Goal: Check status: Check status

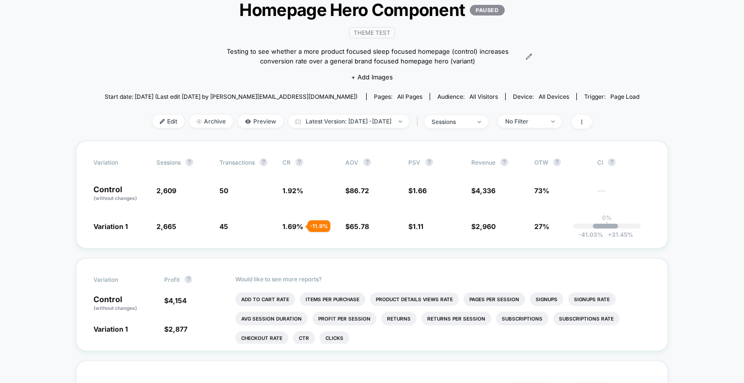
scroll to position [66, 0]
click at [375, 123] on span "Latest Version: [DATE] - [DATE]" at bounding box center [348, 120] width 121 height 13
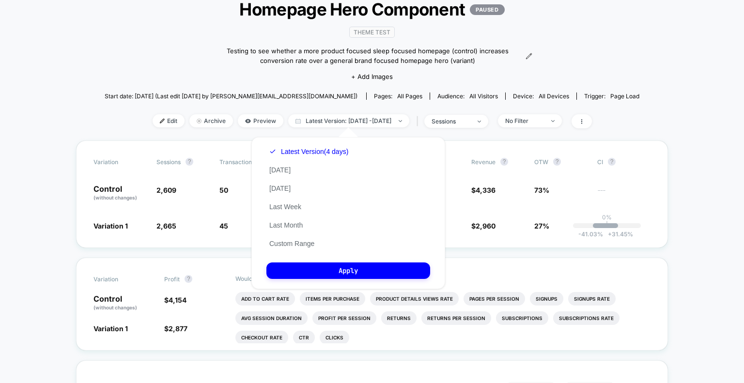
click at [296, 172] on div "Latest Version (4 days) [DATE] [DATE] Last Week Last Month Custom Range" at bounding box center [308, 197] width 85 height 110
click at [285, 171] on button "[DATE]" at bounding box center [279, 170] width 27 height 9
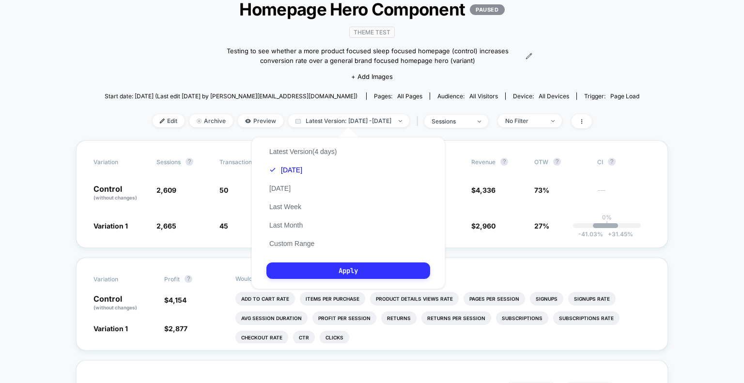
click at [370, 272] on button "Apply" at bounding box center [348, 271] width 164 height 16
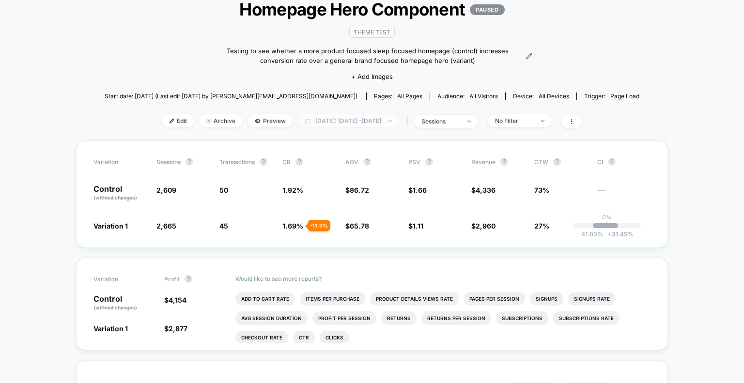
click at [372, 124] on span "[DATE]: [DATE] - [DATE]" at bounding box center [348, 120] width 101 height 13
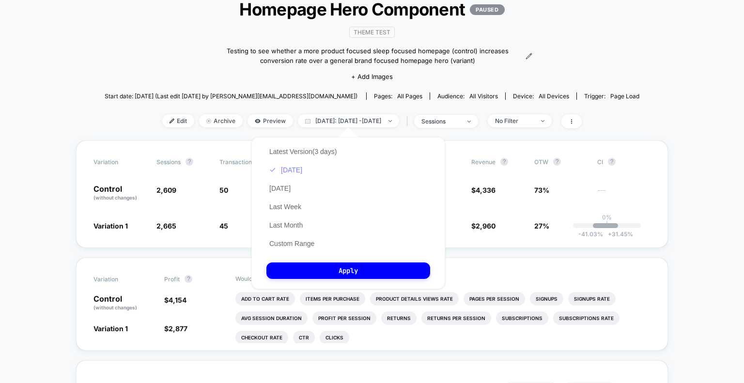
click at [289, 168] on button "[DATE]" at bounding box center [285, 170] width 39 height 9
click at [349, 273] on button "Apply" at bounding box center [348, 271] width 164 height 16
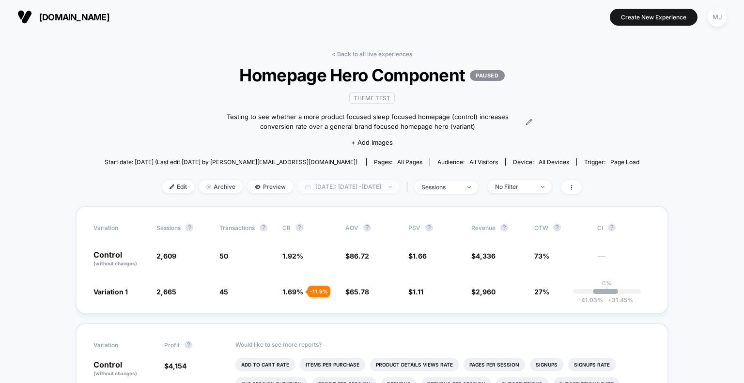
click at [337, 184] on span "[DATE]: [DATE] - [DATE]" at bounding box center [348, 186] width 101 height 13
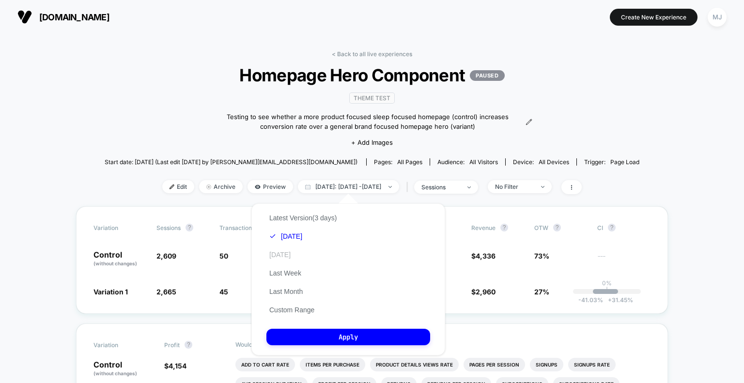
click at [291, 256] on button "[DATE]" at bounding box center [279, 254] width 27 height 9
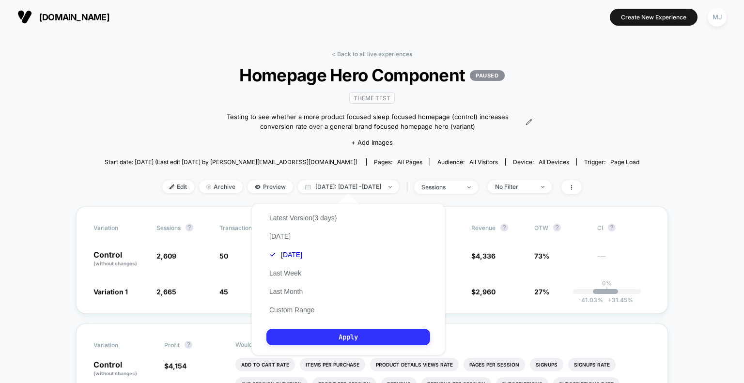
click at [364, 344] on button "Apply" at bounding box center [348, 337] width 164 height 16
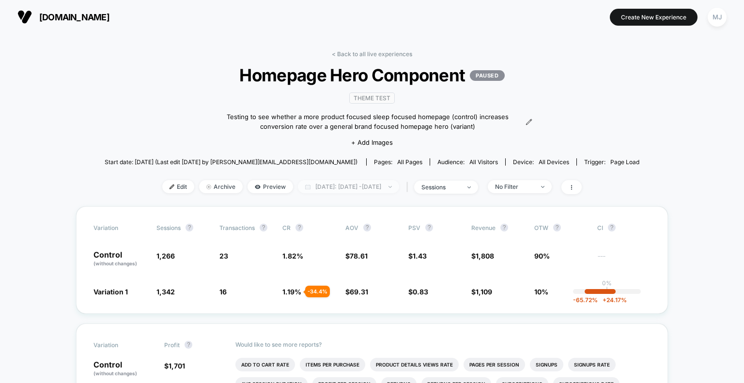
click at [363, 186] on span "[DATE]: [DATE] - [DATE]" at bounding box center [348, 186] width 101 height 13
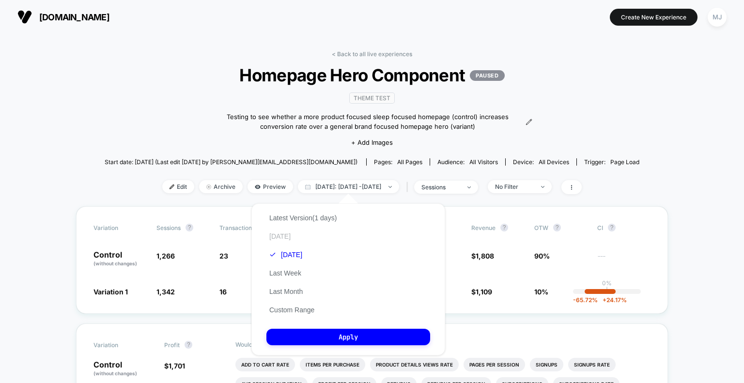
click at [289, 232] on button "[DATE]" at bounding box center [279, 236] width 27 height 9
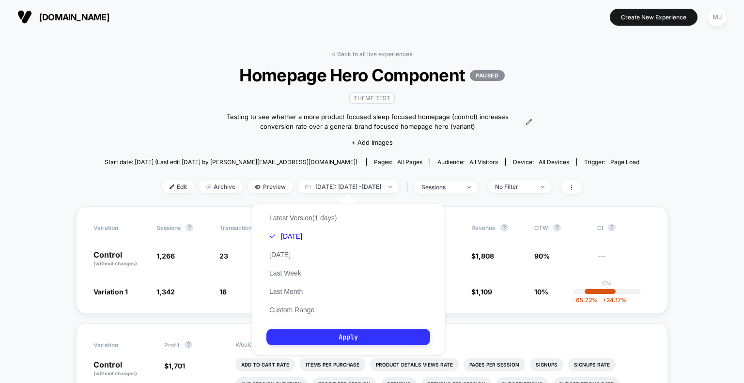
click at [382, 345] on button "Apply" at bounding box center [348, 337] width 164 height 16
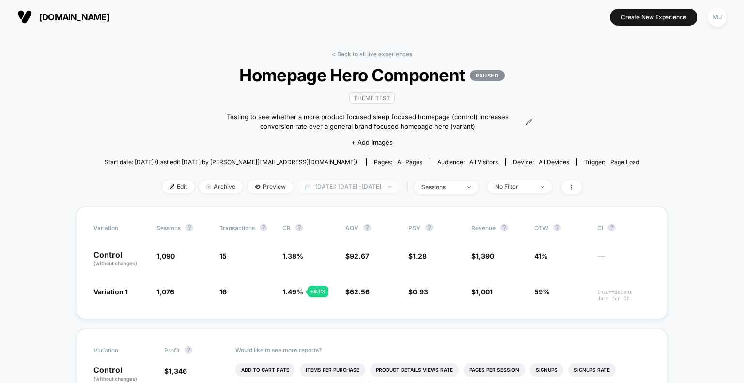
click at [379, 186] on span "[DATE]: [DATE] - [DATE]" at bounding box center [348, 186] width 101 height 13
select select "*"
select select "****"
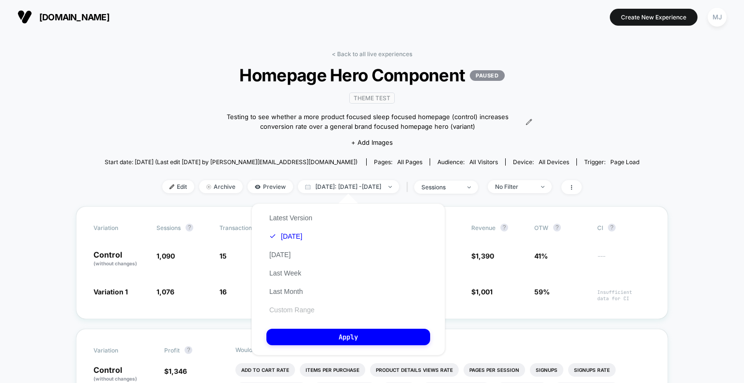
click at [306, 313] on button "Custom Range" at bounding box center [291, 310] width 51 height 9
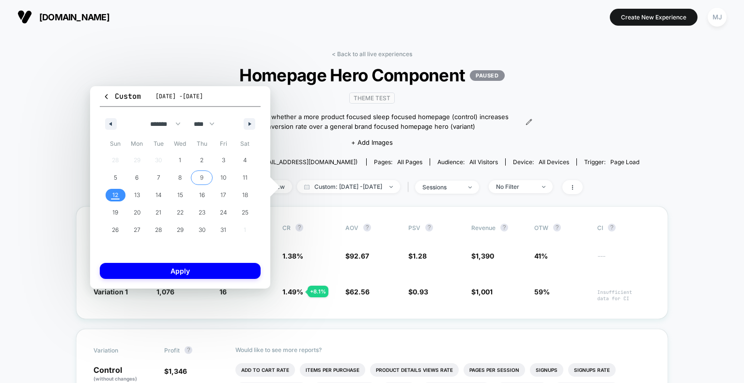
click at [198, 178] on span "9" at bounding box center [202, 178] width 22 height 13
click at [116, 195] on span "12" at bounding box center [115, 195] width 6 height 17
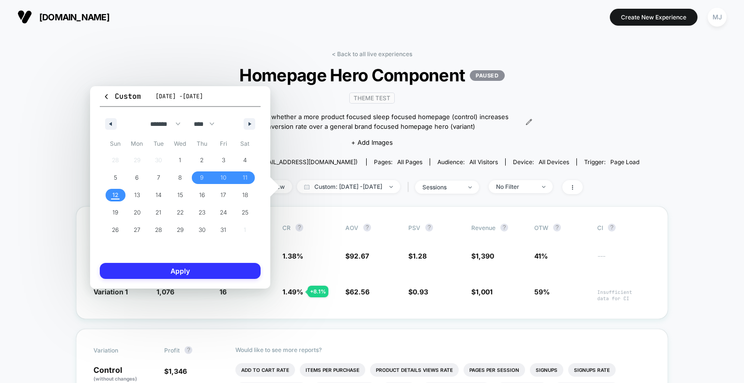
click at [194, 269] on button "Apply" at bounding box center [180, 271] width 161 height 16
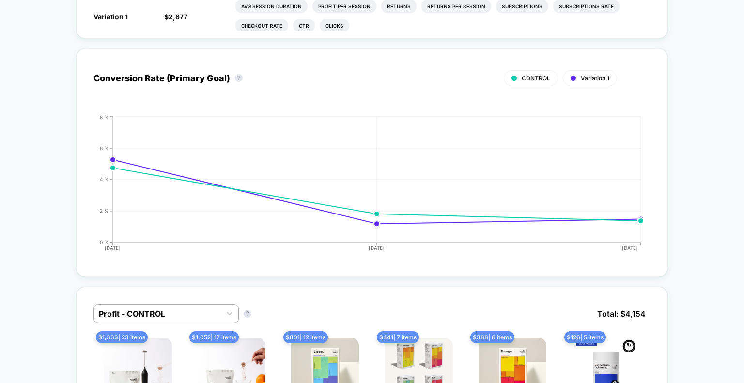
scroll to position [379, 0]
